Goal: Task Accomplishment & Management: Complete application form

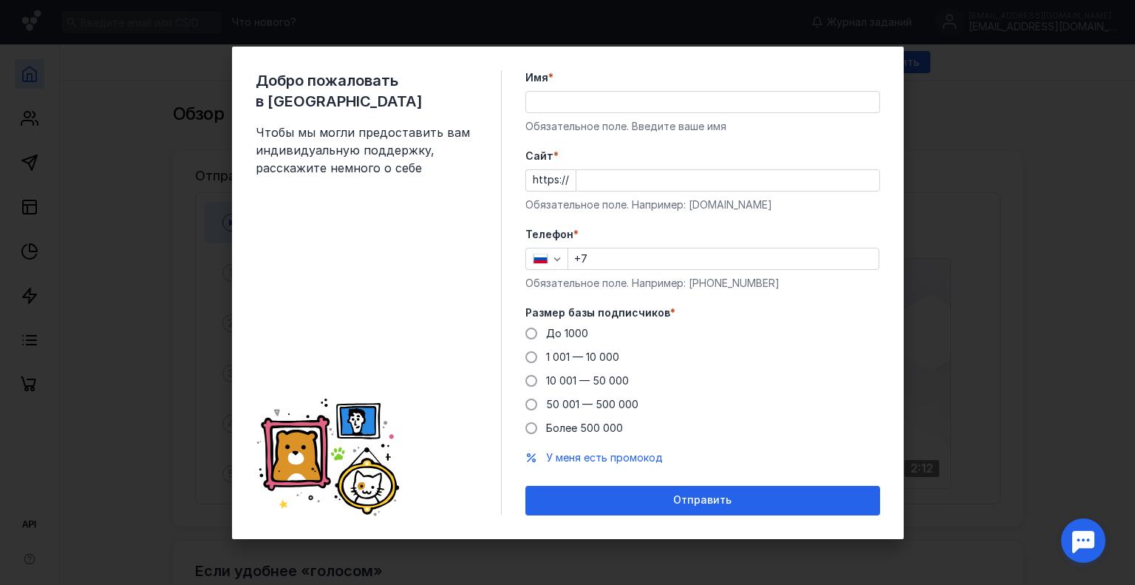
click at [557, 109] on input "Имя *" at bounding box center [702, 102] width 353 height 21
type input "F"
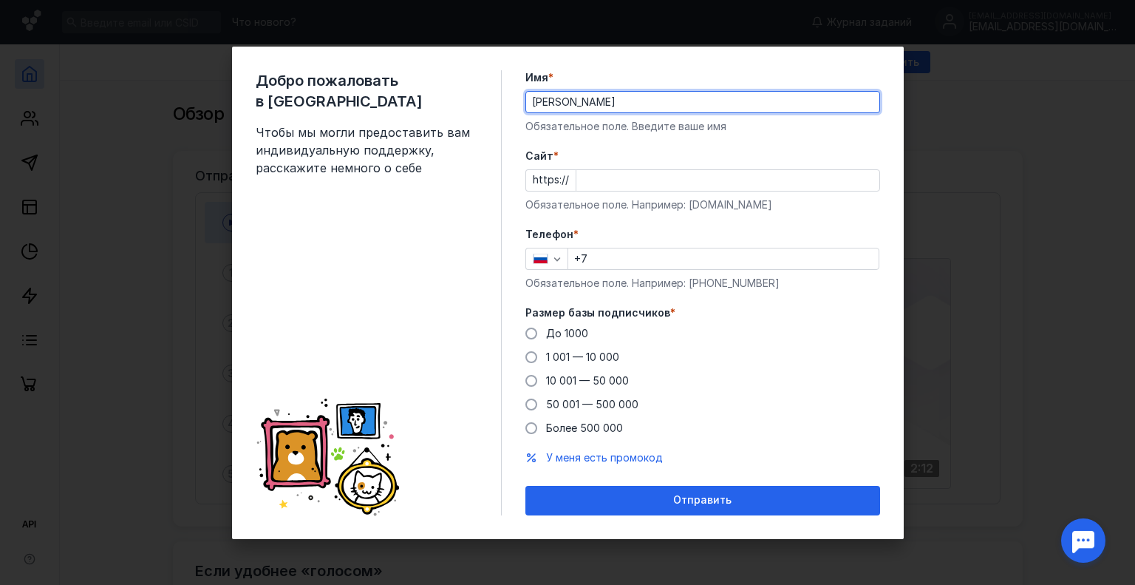
type input "[PERSON_NAME]"
click at [573, 133] on form "Имя * [PERSON_NAME] Обязательное поле. Введите ваше имя [PERSON_NAME] * https:/…" at bounding box center [702, 292] width 355 height 445
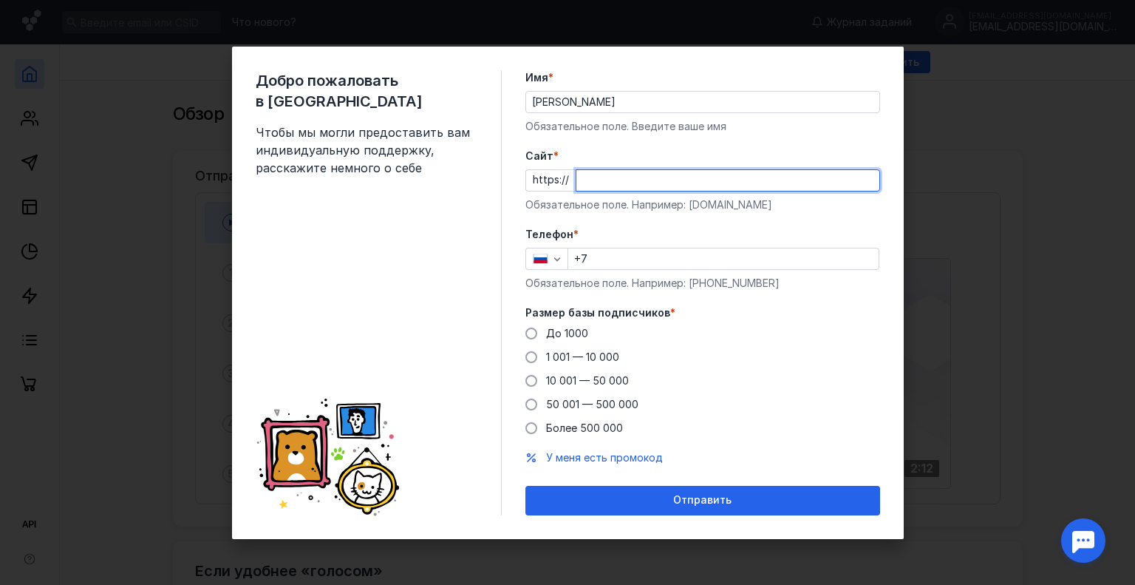
click at [615, 188] on input "Cайт *" at bounding box center [727, 180] width 303 height 21
paste input "[DOMAIN_NAME][URL]"
type input "[DOMAIN_NAME][URL]"
click at [634, 262] on input "+7" at bounding box center [723, 258] width 310 height 21
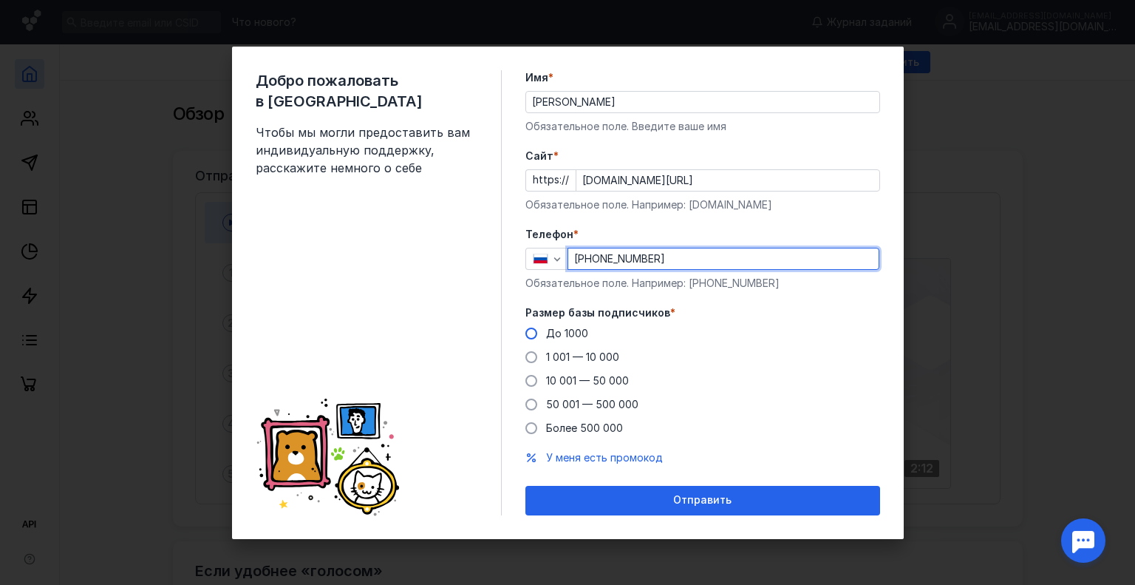
type input "[PHONE_NUMBER]"
click at [529, 333] on span at bounding box center [531, 333] width 12 height 12
click at [0, 0] on input "До 1000" at bounding box center [0, 0] width 0 height 0
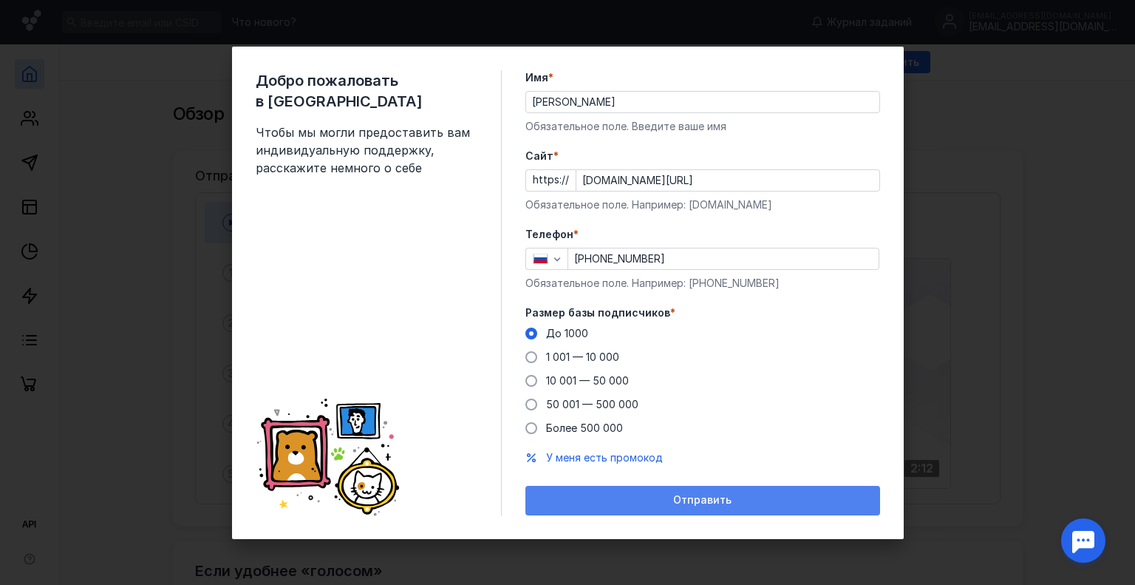
click at [701, 505] on span "Отправить" at bounding box center [702, 500] width 58 height 13
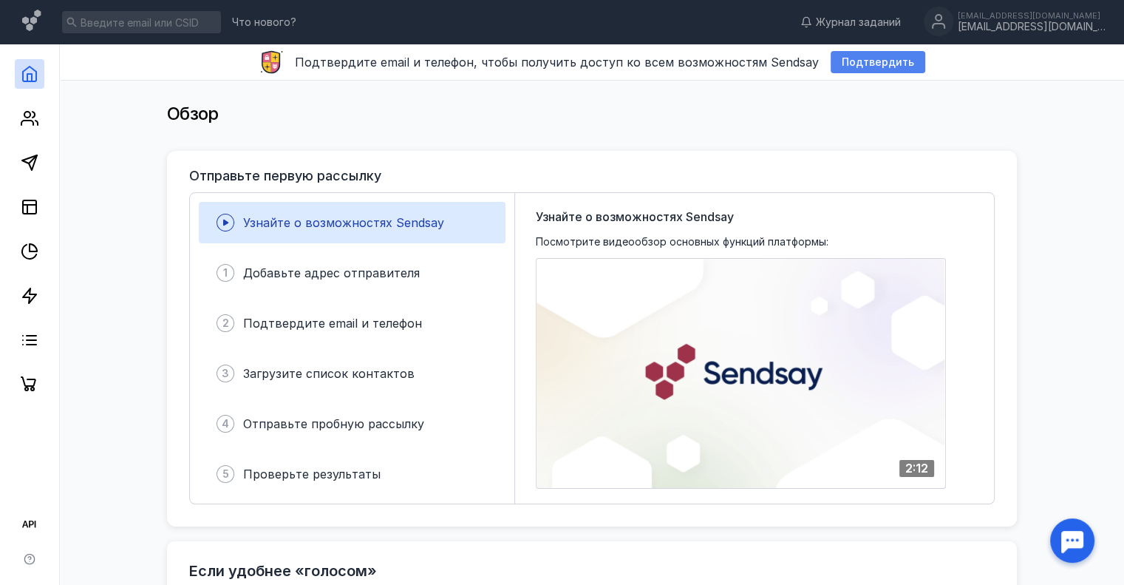
click at [857, 60] on span "Подтвердить" at bounding box center [878, 62] width 72 height 13
